Goal: Information Seeking & Learning: Learn about a topic

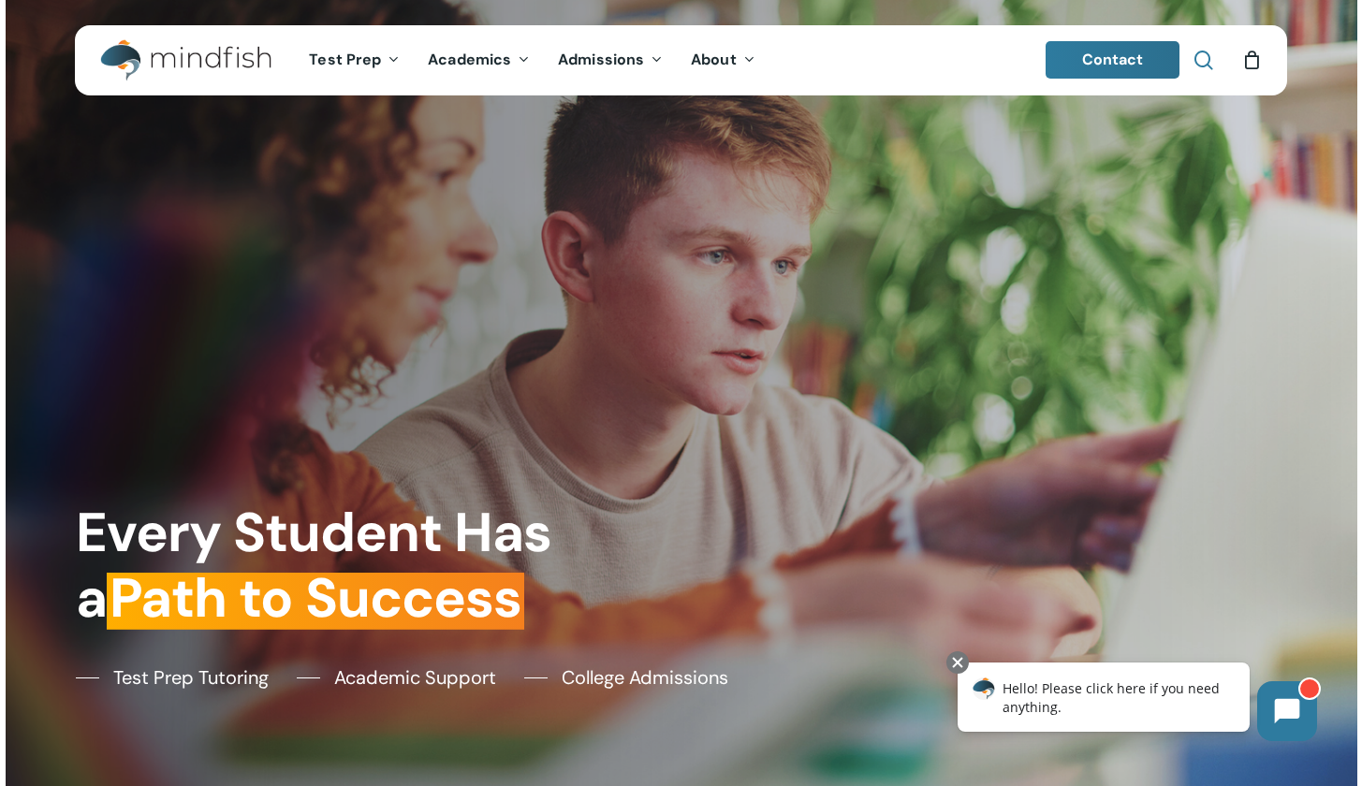
click at [662, 62] on span "Main Menu" at bounding box center [1203, 60] width 19 height 19
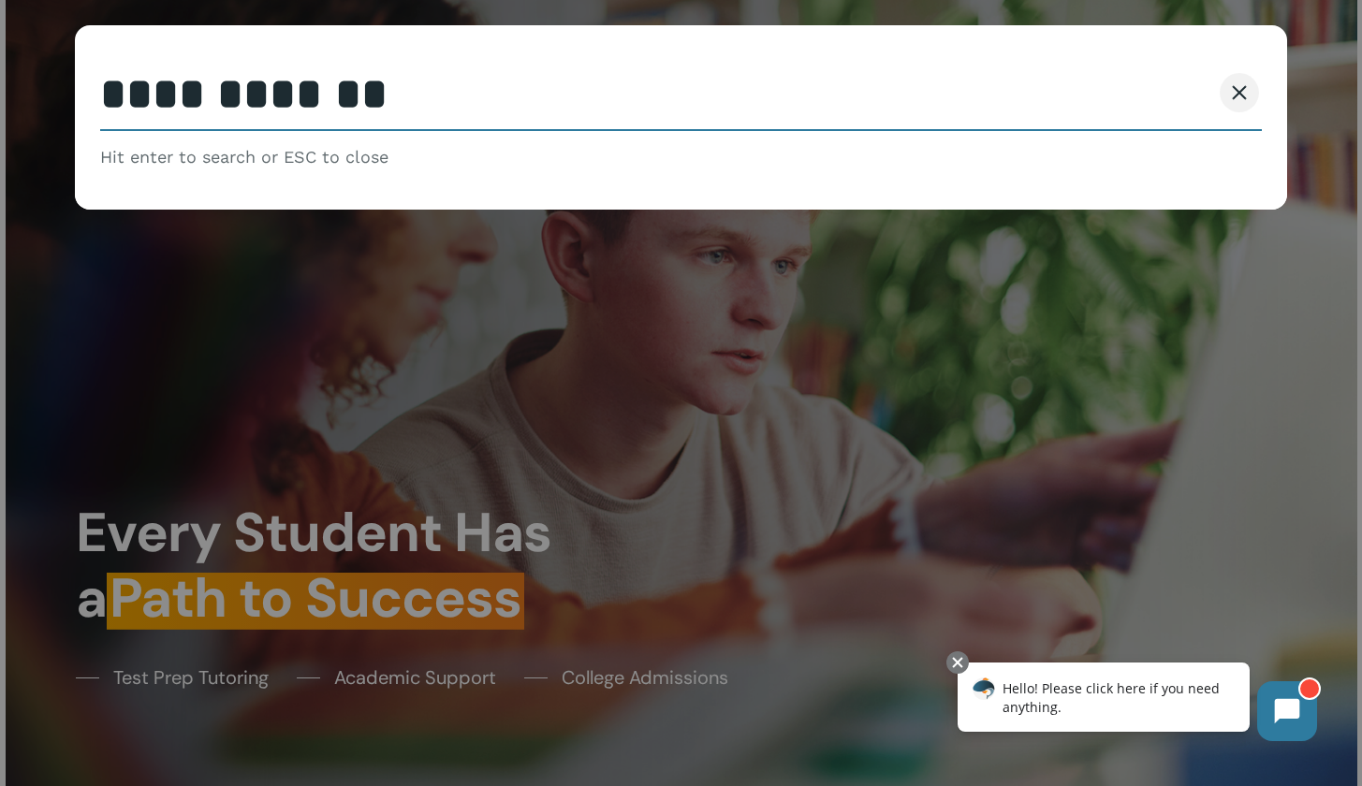
type input "**********"
click at [662, 93] on button "Search" at bounding box center [1167, 92] width 85 height 39
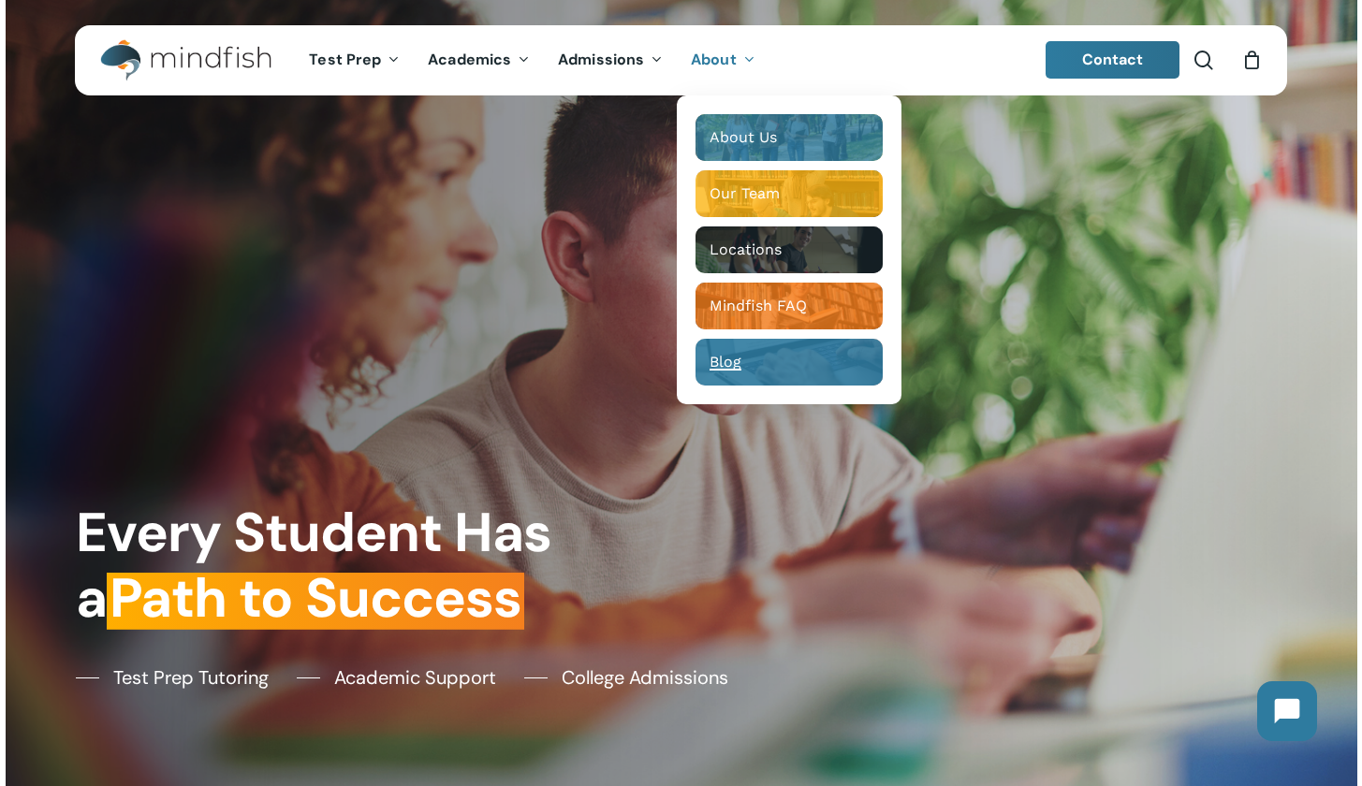
click at [737, 363] on span "Blog" at bounding box center [726, 362] width 32 height 18
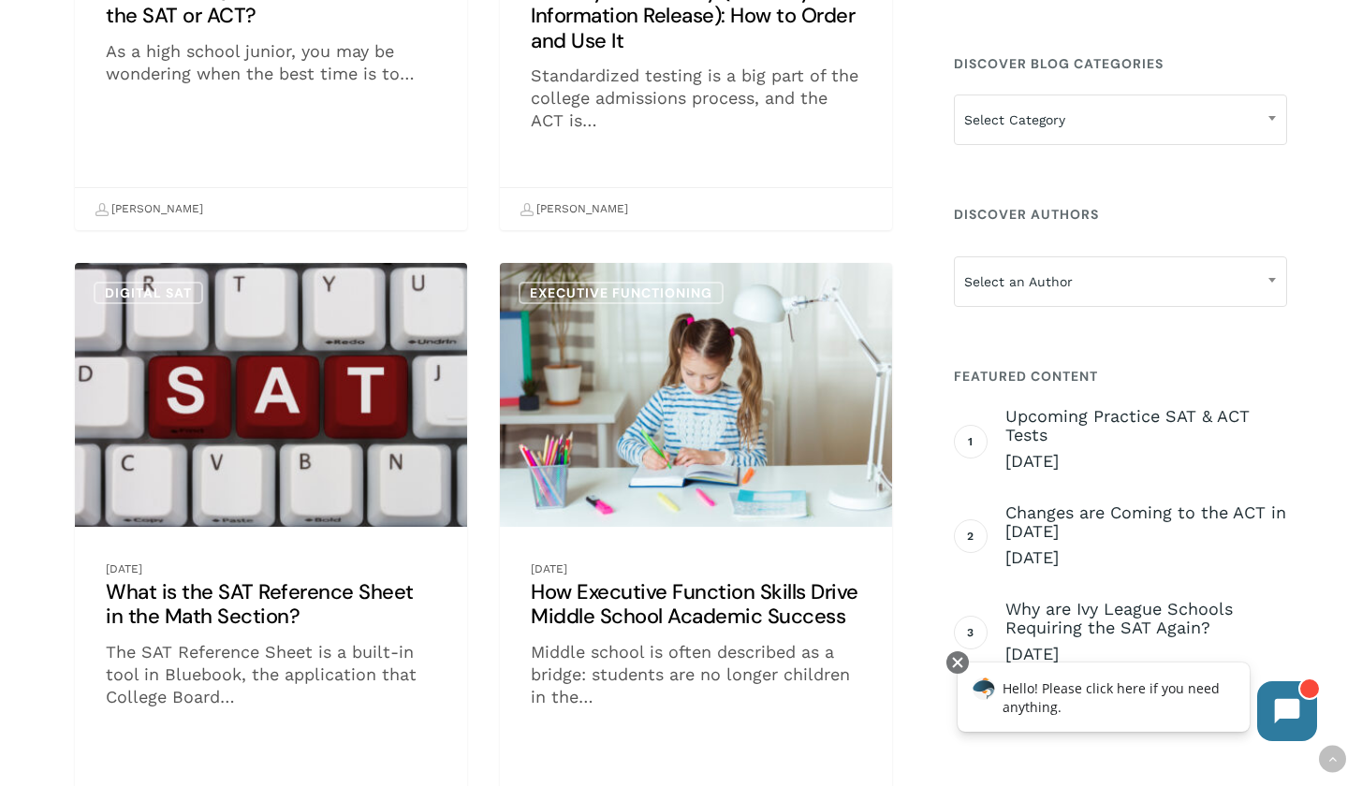
scroll to position [359, 0]
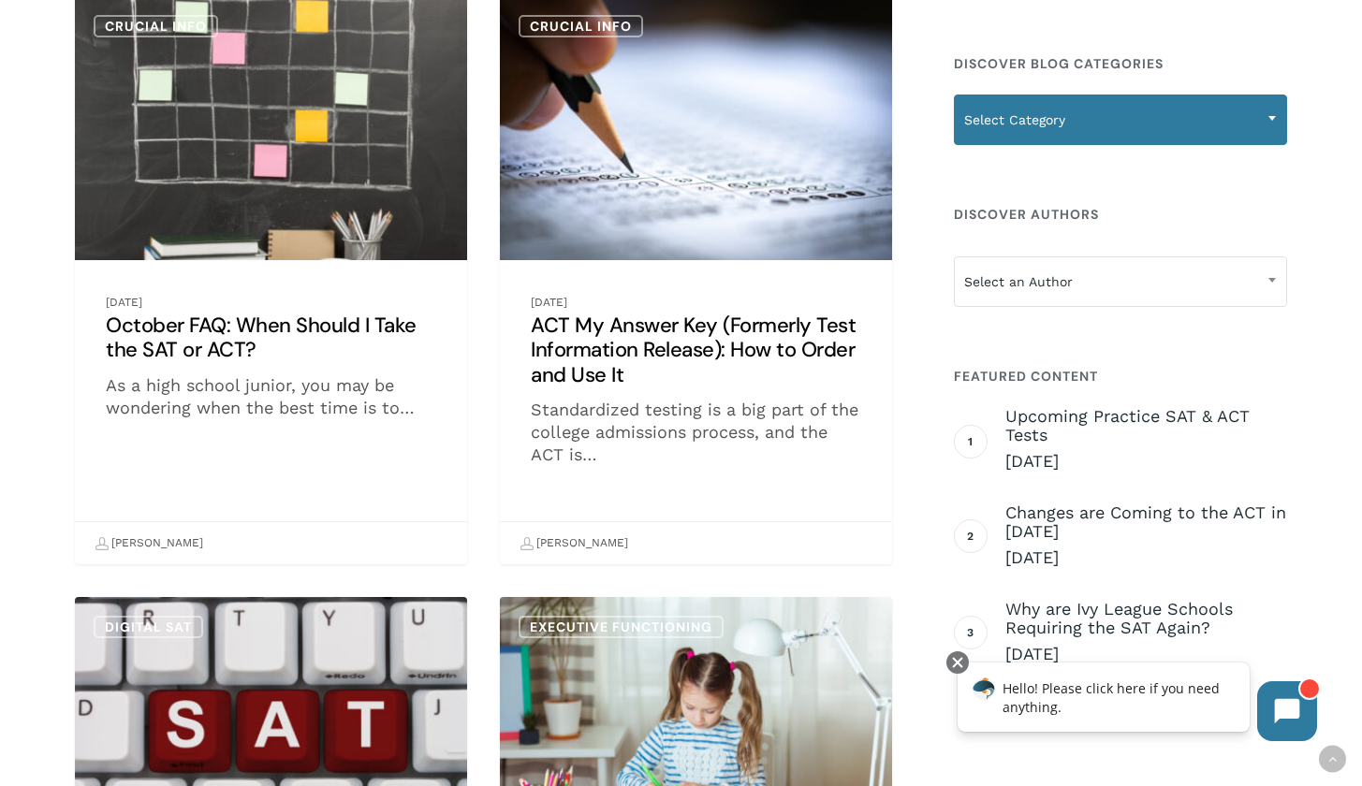
click at [1189, 104] on span "Select Category" at bounding box center [1120, 119] width 331 height 39
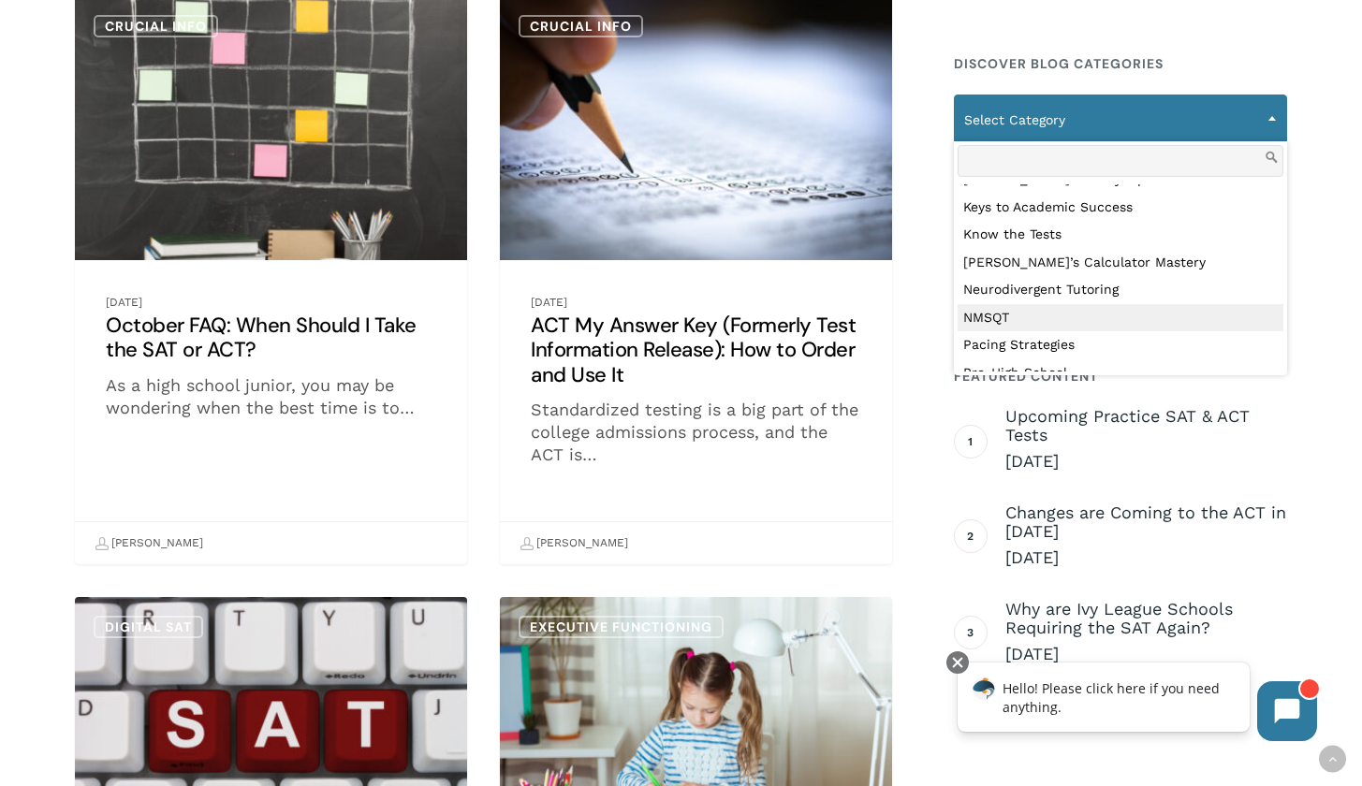
scroll to position [630, 0]
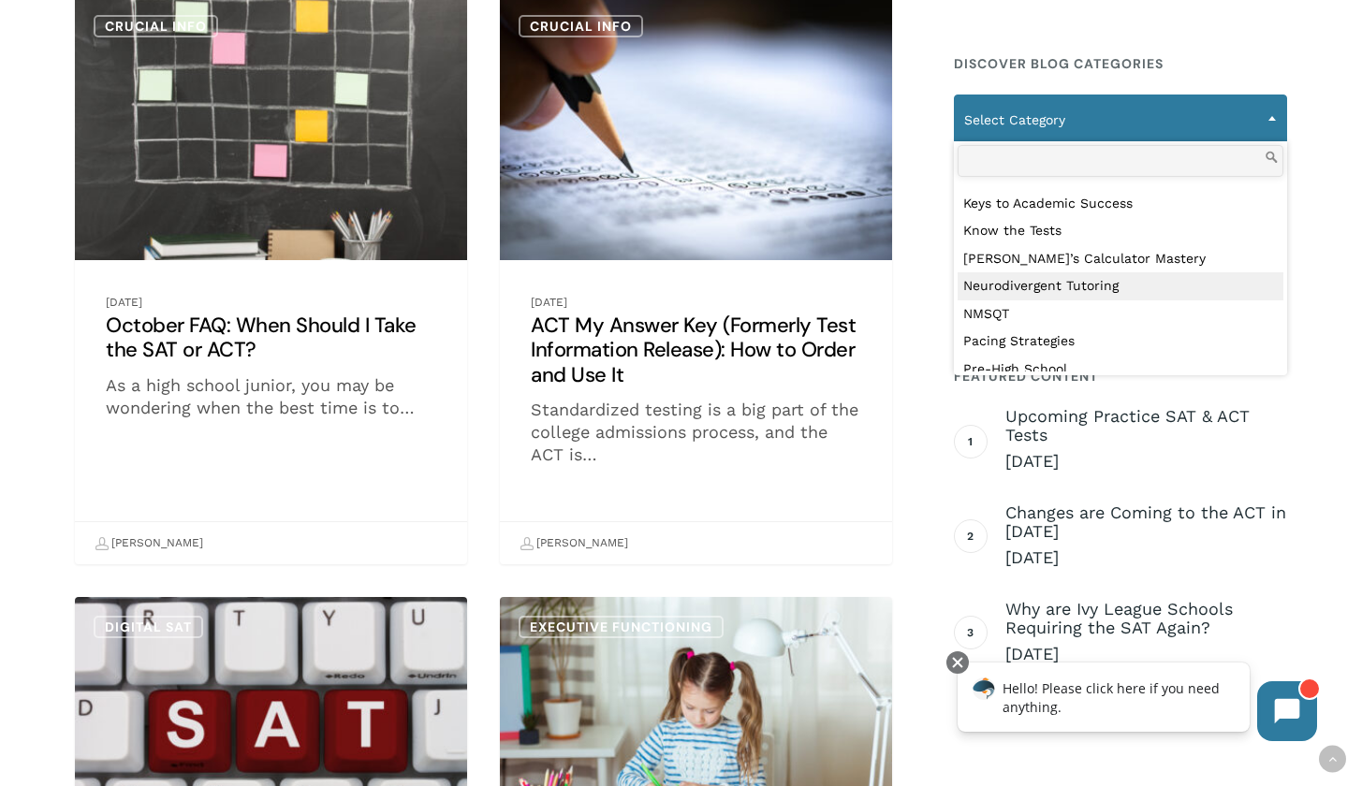
select select "***"
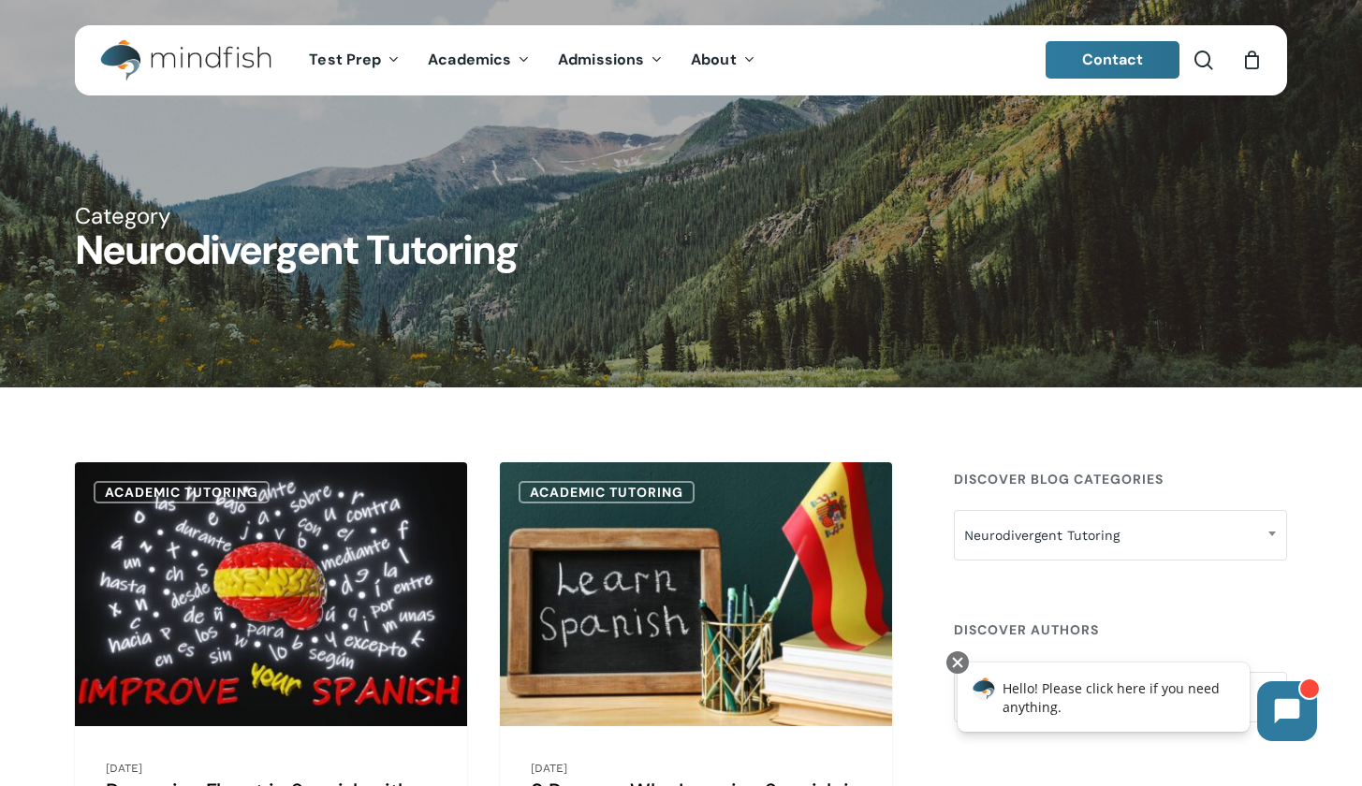
click at [1192, 52] on ul "Contact search 0" at bounding box center [1154, 60] width 217 height 70
click at [1202, 49] on li "search" at bounding box center [1204, 60] width 22 height 70
click at [1204, 54] on span "Main Menu" at bounding box center [1203, 60] width 19 height 19
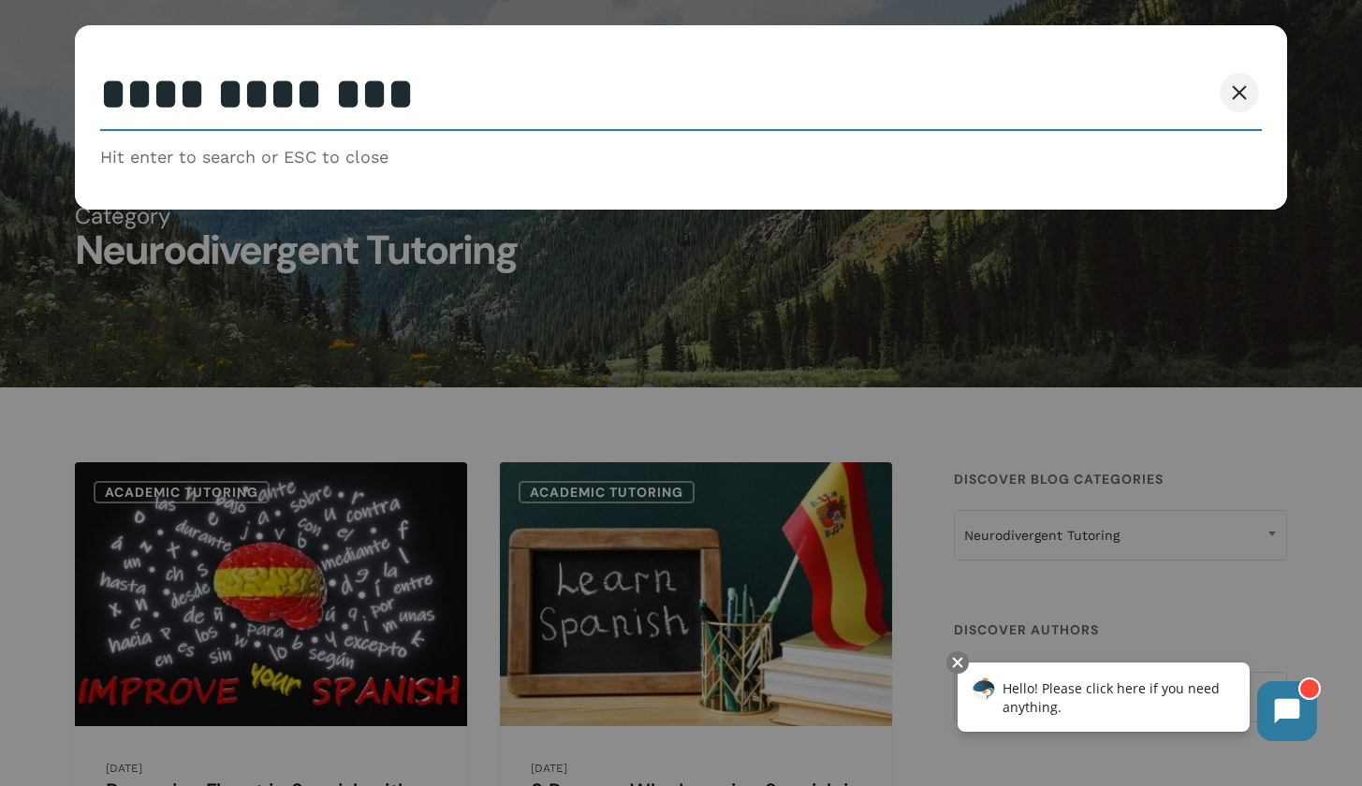
type input "**********"
click at [1167, 93] on button "Search" at bounding box center [1167, 92] width 85 height 39
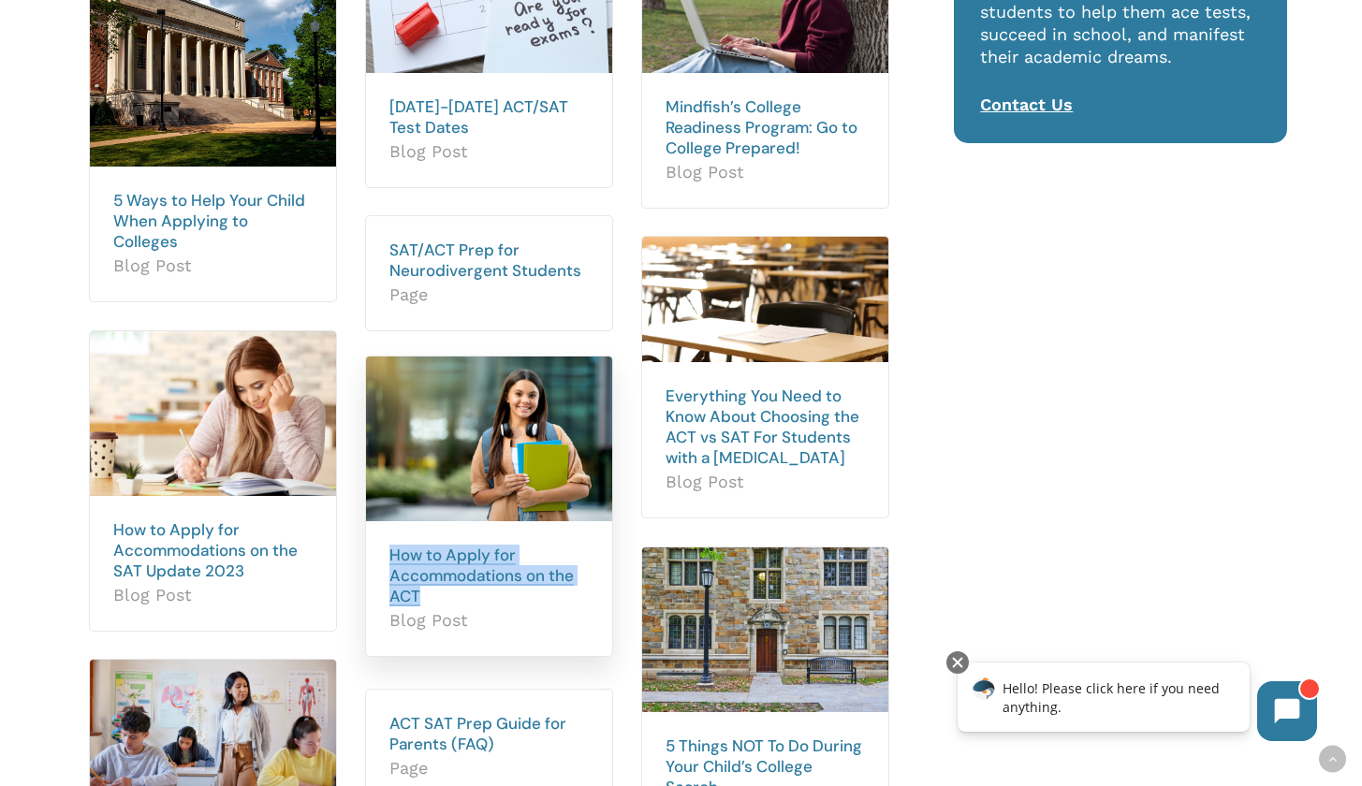
scroll to position [622, 0]
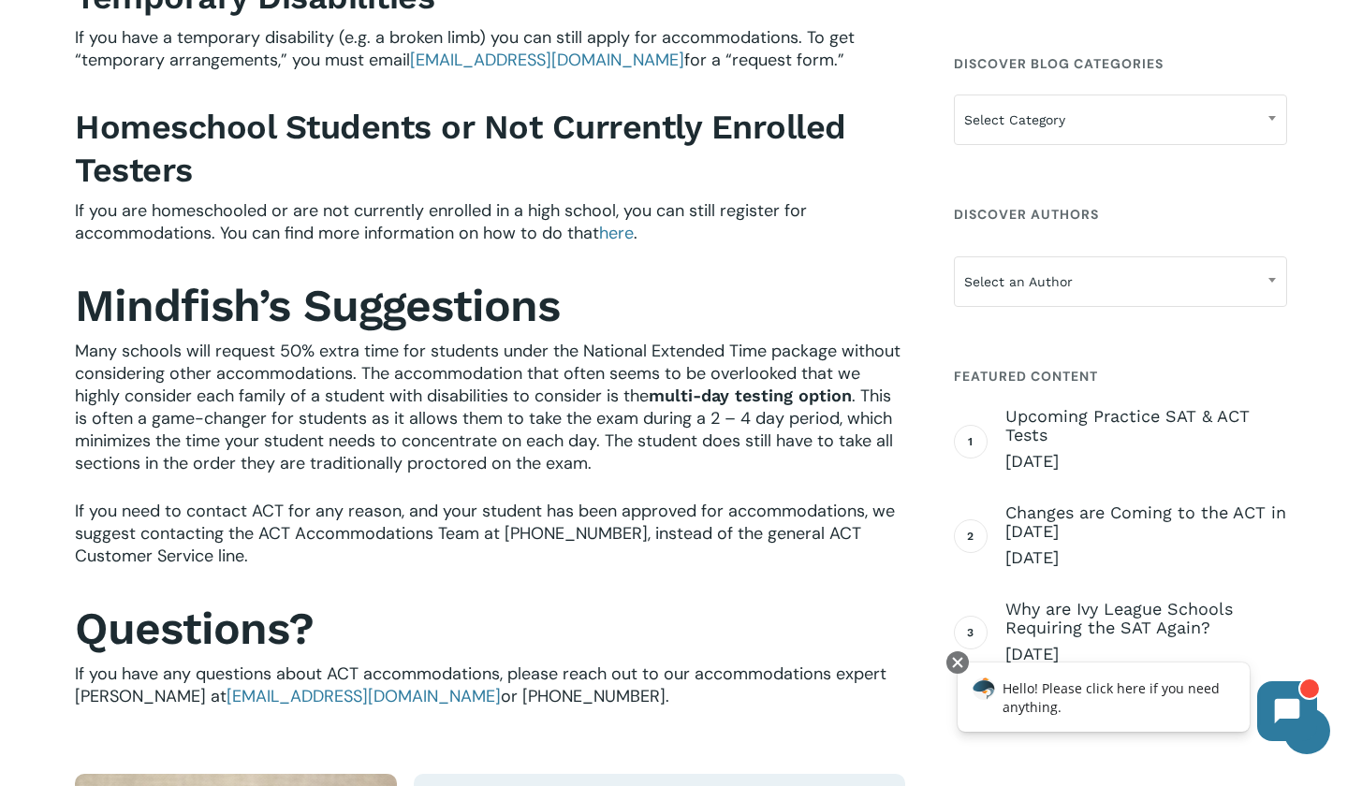
scroll to position [4105, 0]
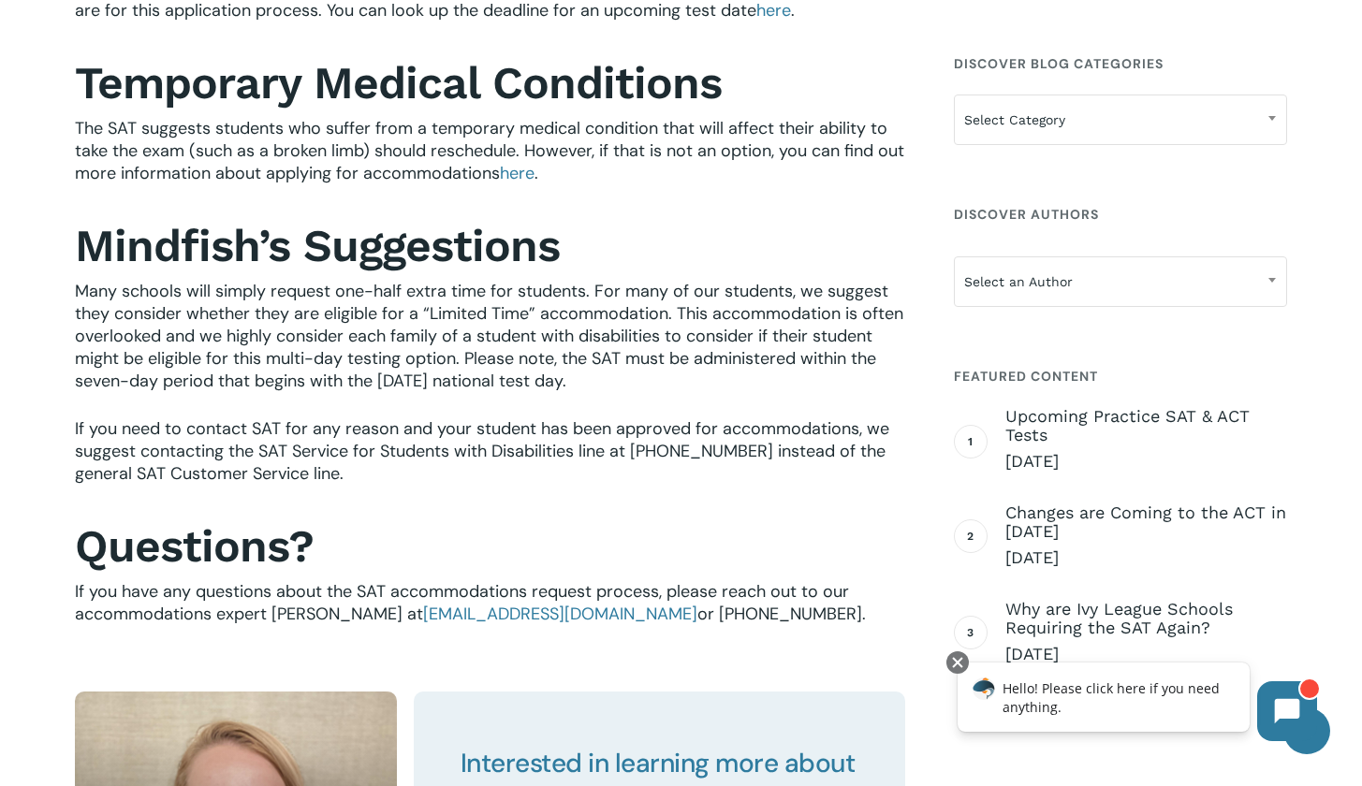
scroll to position [4198, 0]
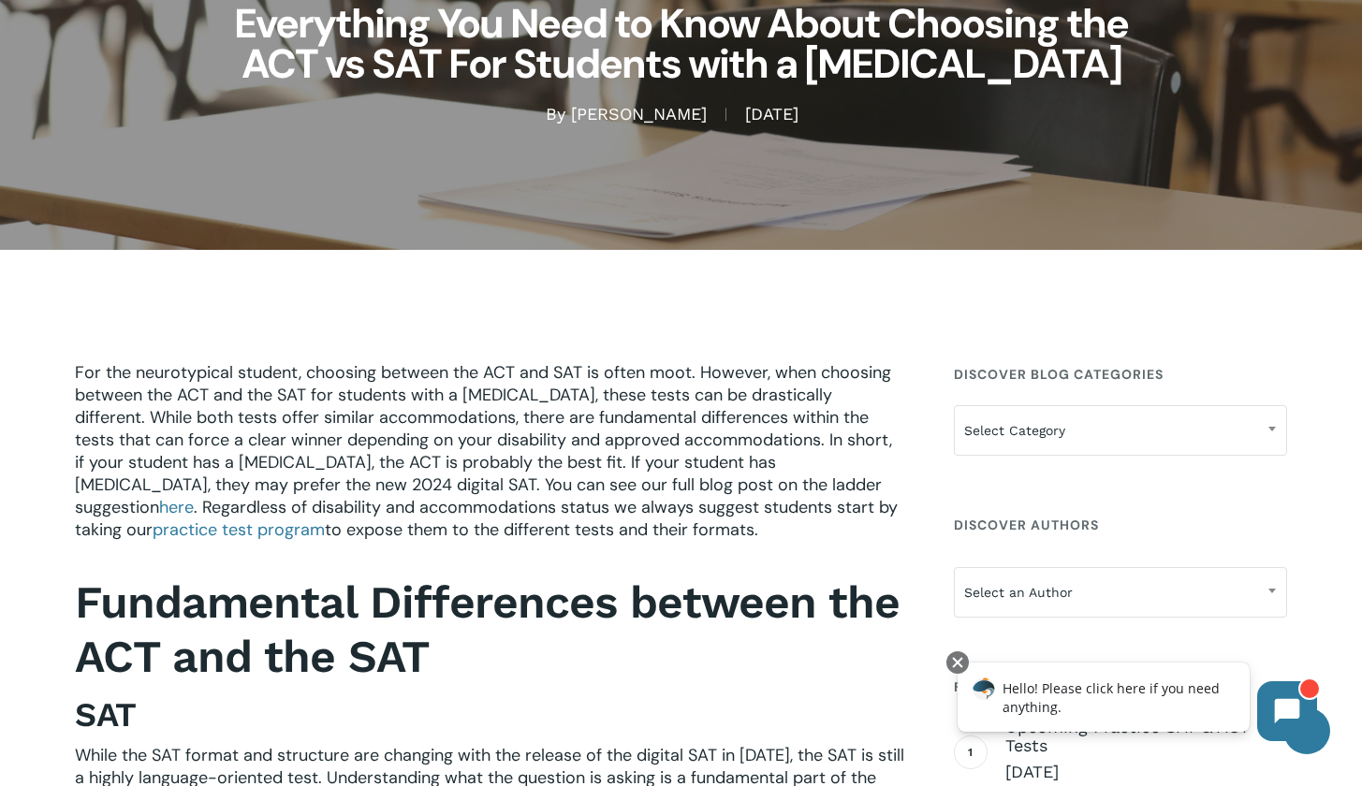
scroll to position [299, 0]
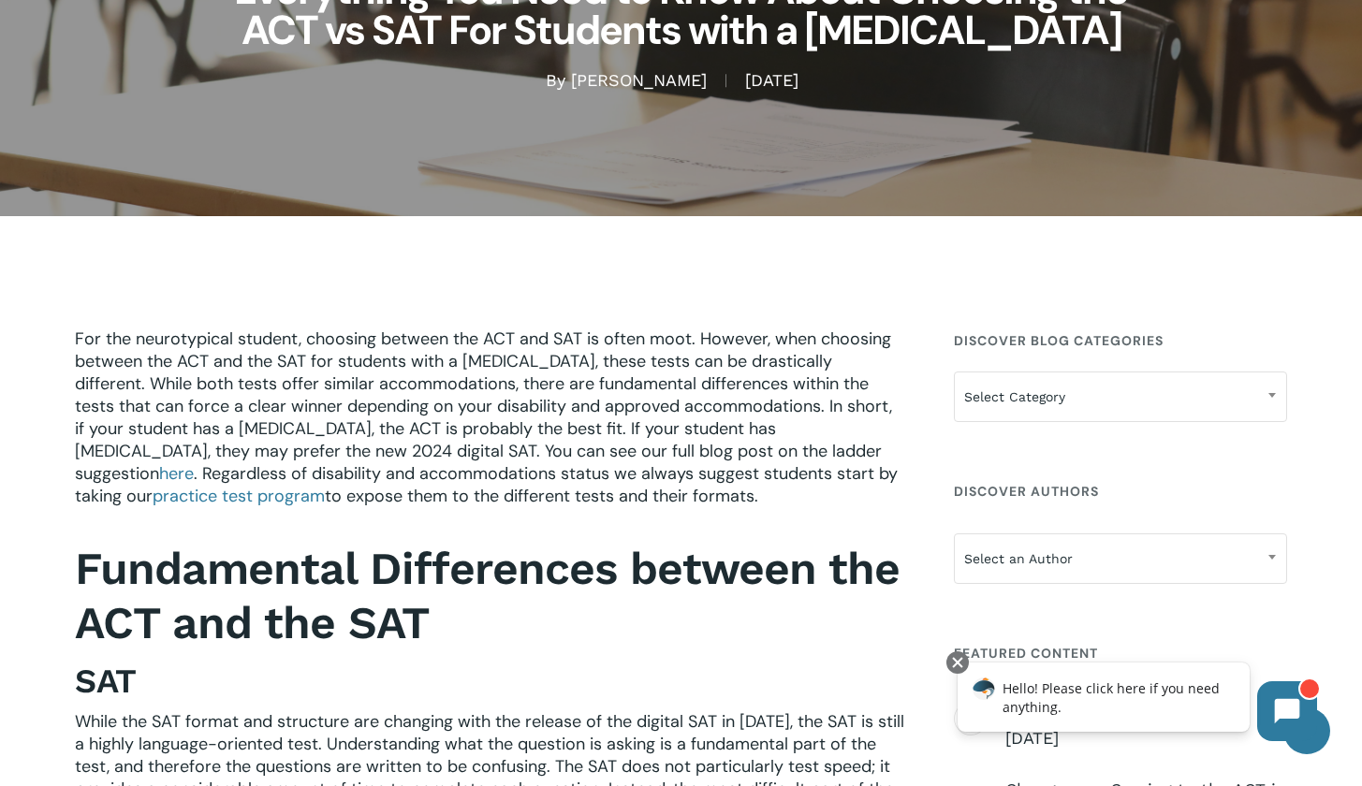
click at [549, 418] on span "For the neurotypical student, choosing between the ACT and SAT is often moot. H…" at bounding box center [483, 406] width 817 height 157
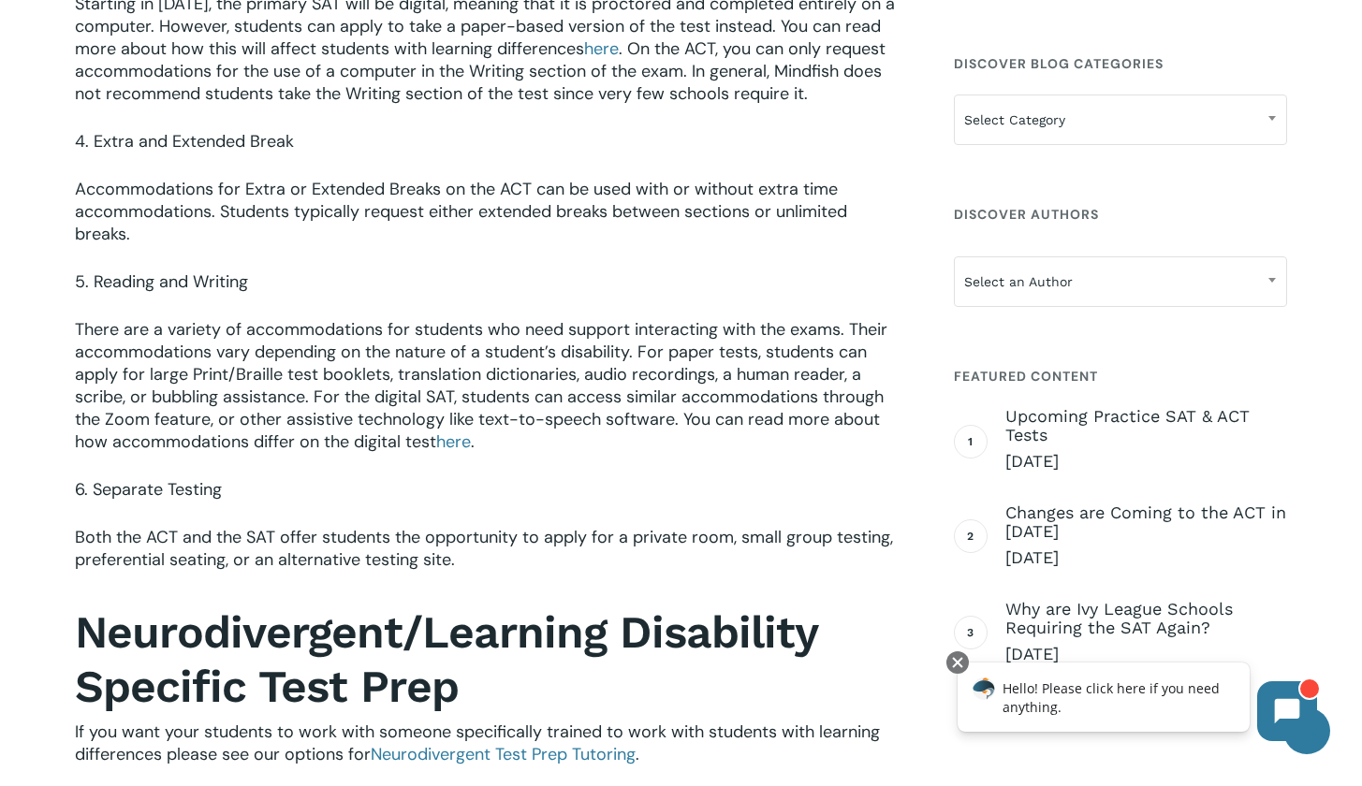
scroll to position [2856, 0]
